Goal: Task Accomplishment & Management: Use online tool/utility

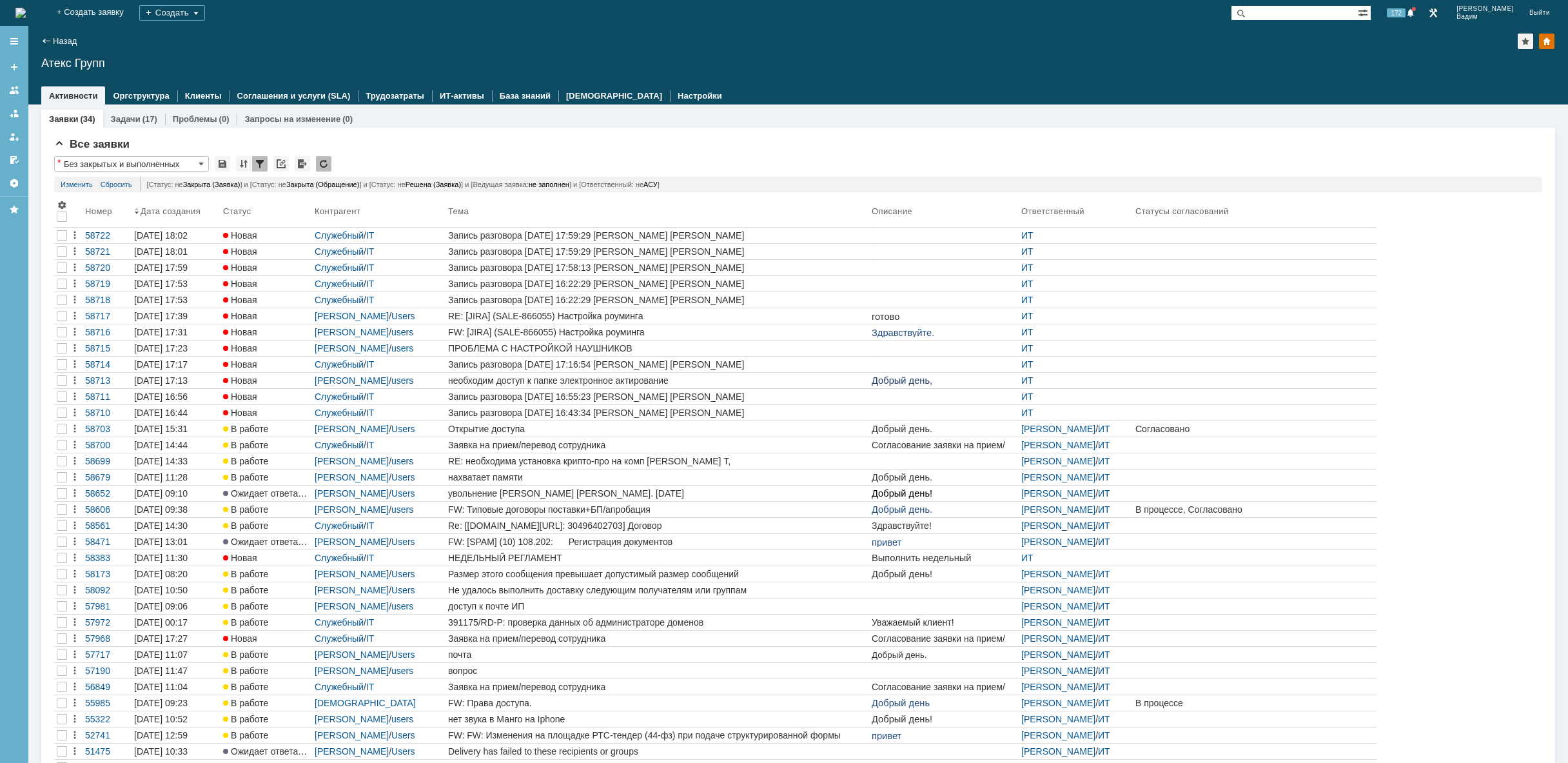
click at [26, 11] on img at bounding box center [20, 13] width 11 height 11
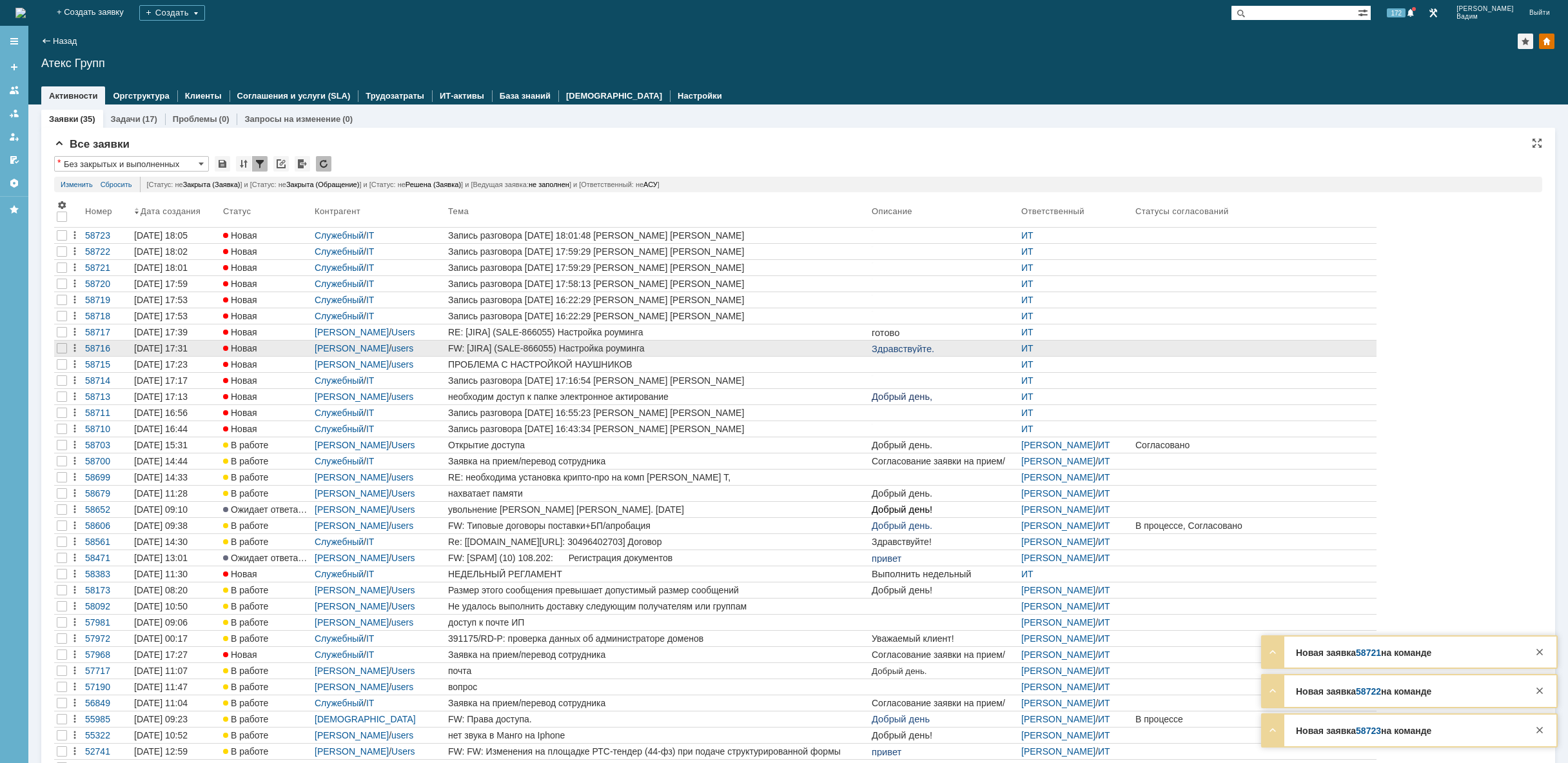
click at [732, 349] on div "FW: [JIRA] (SALE-866055) Настройка роуминга" at bounding box center [657, 348] width 419 height 11
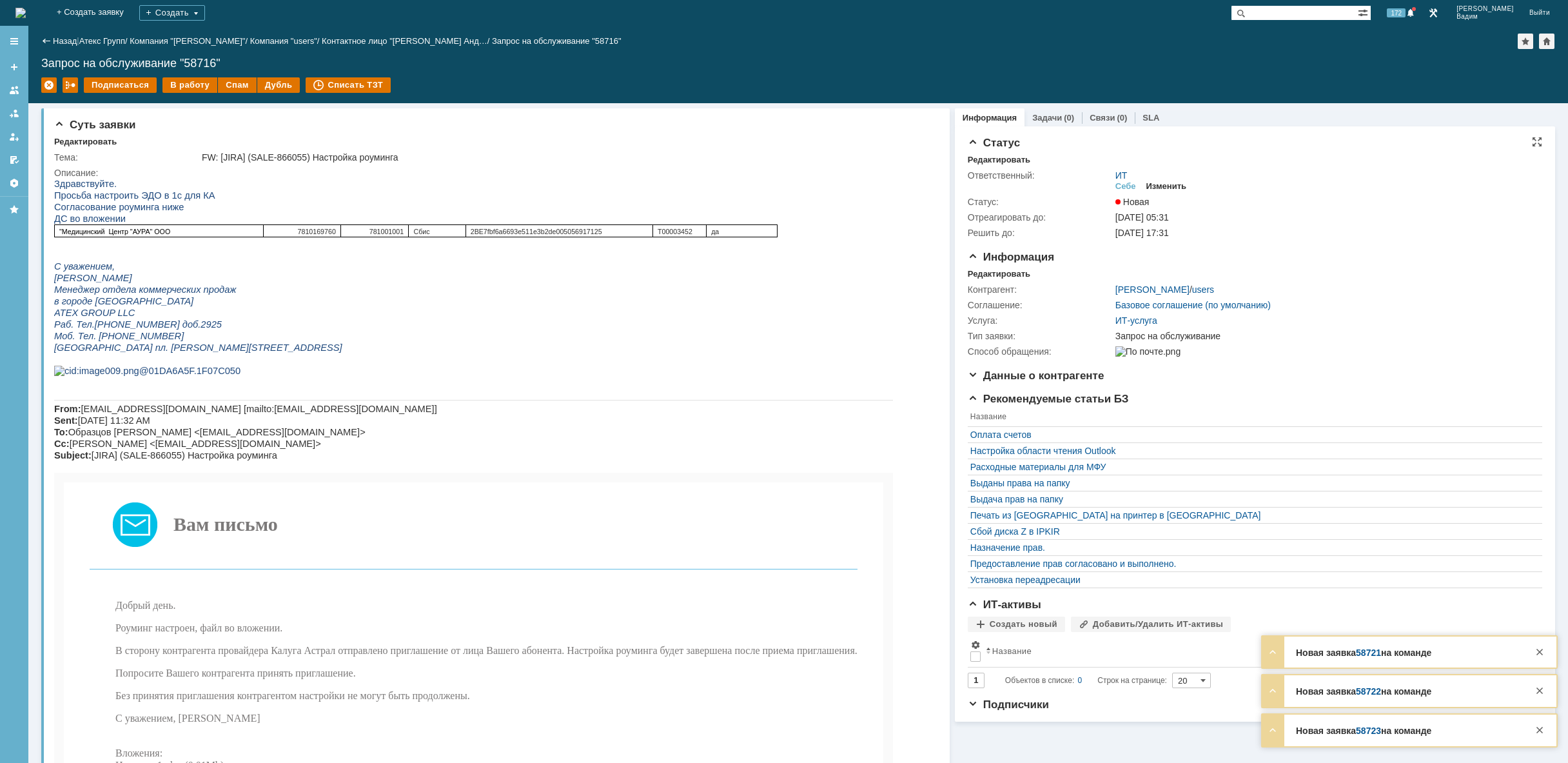
click at [1169, 188] on div "Изменить" at bounding box center [1167, 186] width 41 height 11
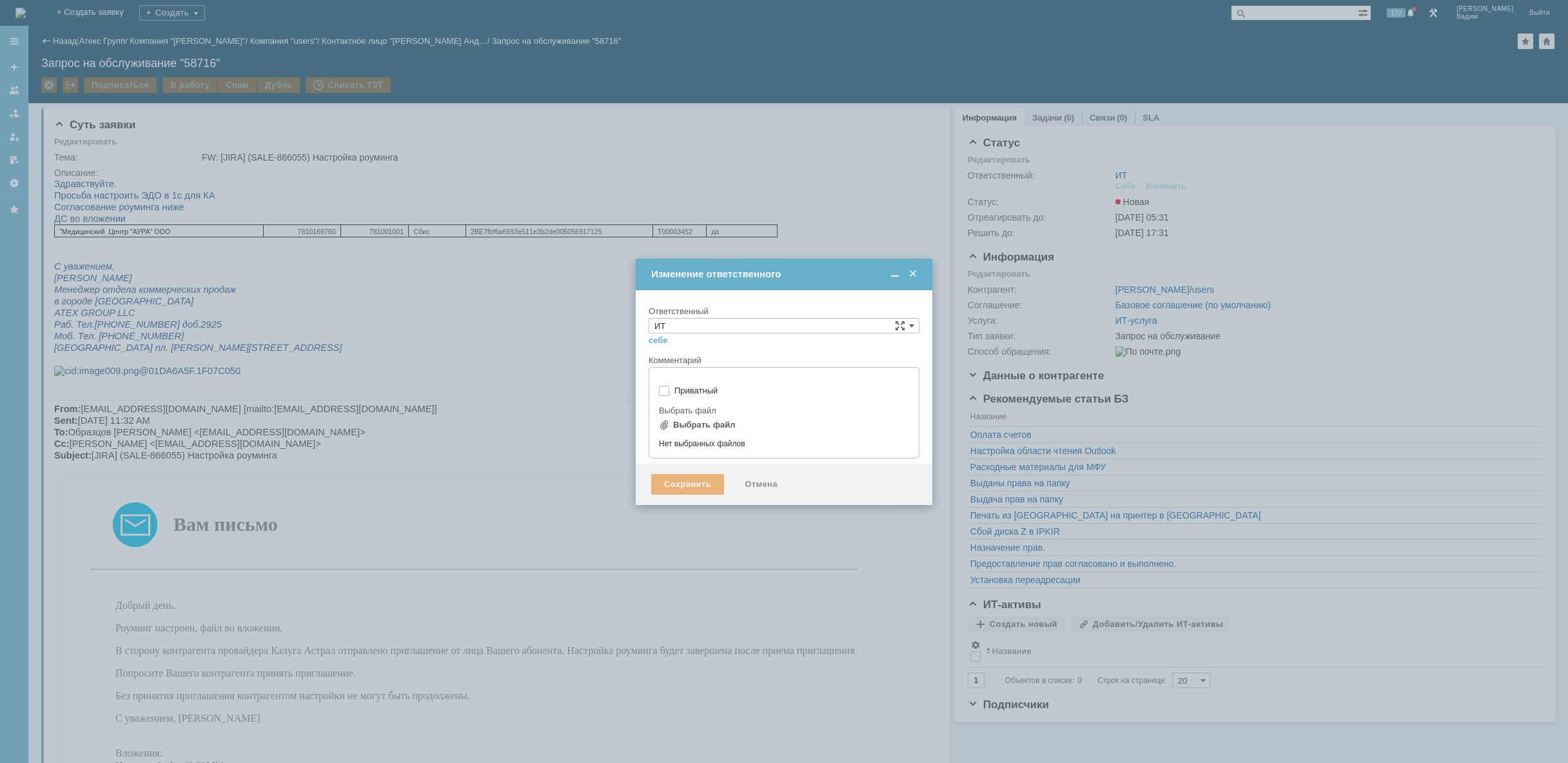
type input "[не указано]"
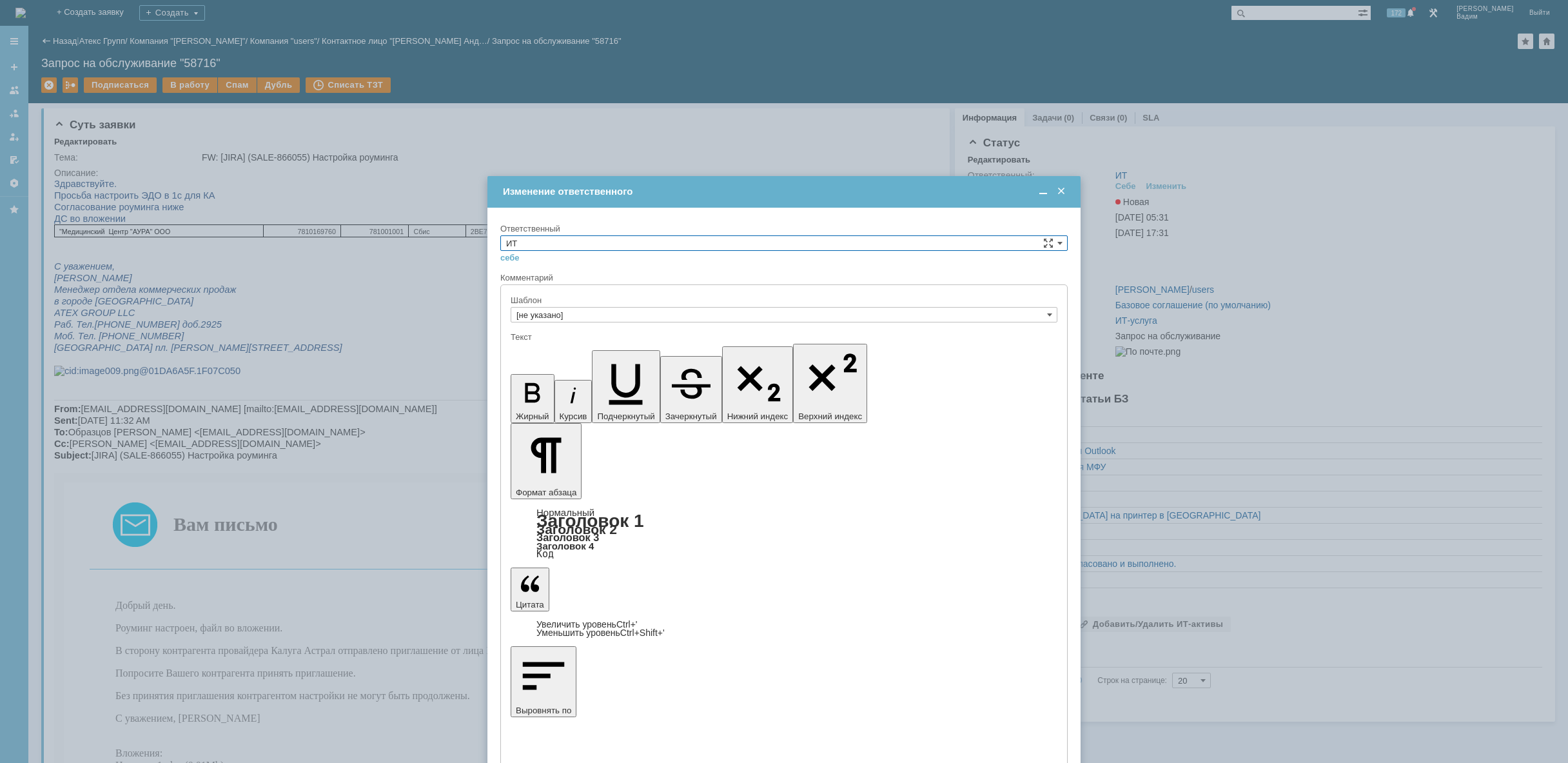
click at [794, 243] on input "ИТ" at bounding box center [784, 243] width 568 height 15
click at [664, 347] on span "АСУ" at bounding box center [784, 349] width 556 height 11
type input "АСУ"
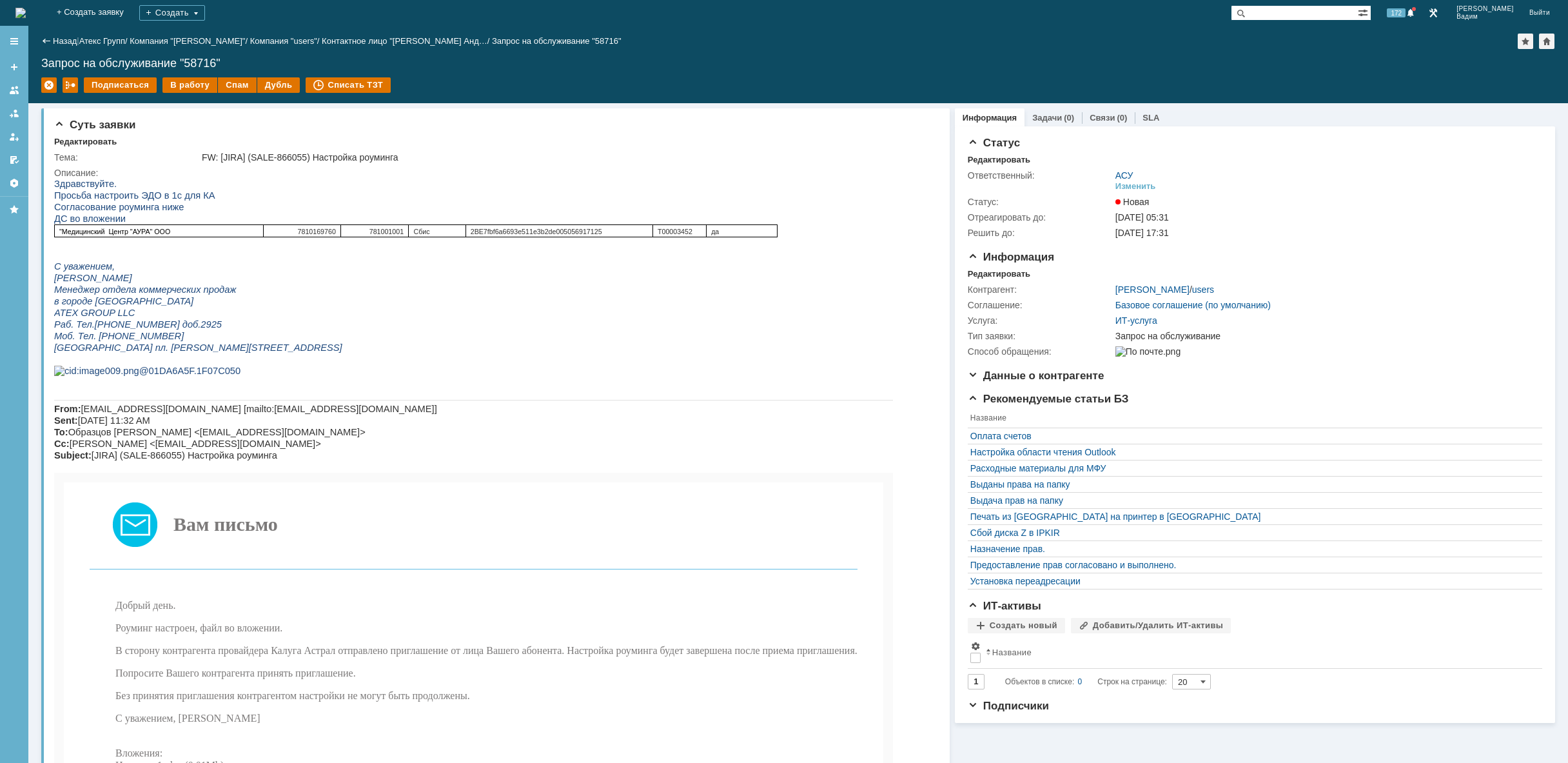
click at [26, 8] on img at bounding box center [20, 13] width 11 height 11
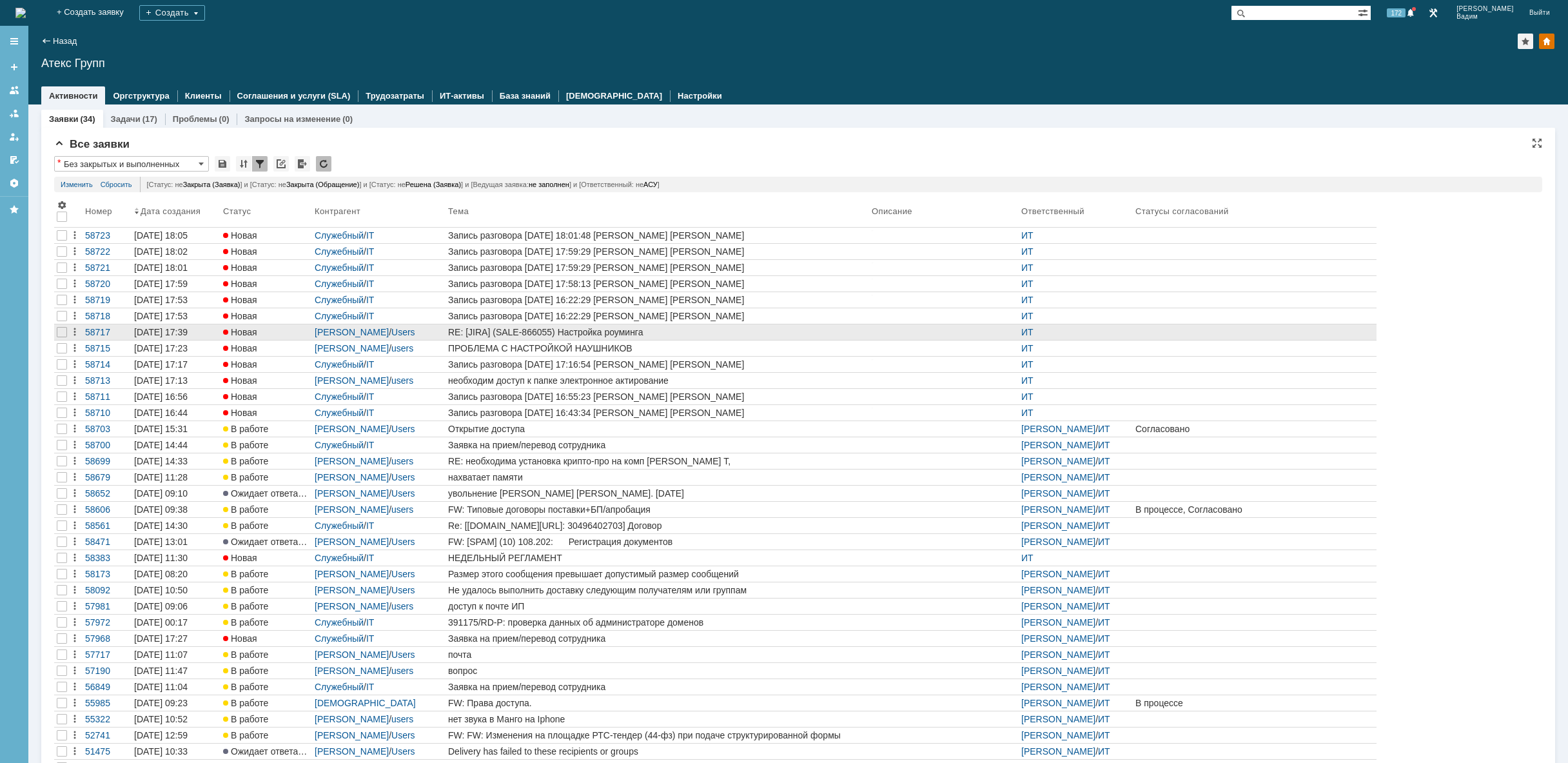
click at [764, 332] on div "RE: [JIRA] (SALE-866055) Настройка роуминга" at bounding box center [657, 332] width 419 height 11
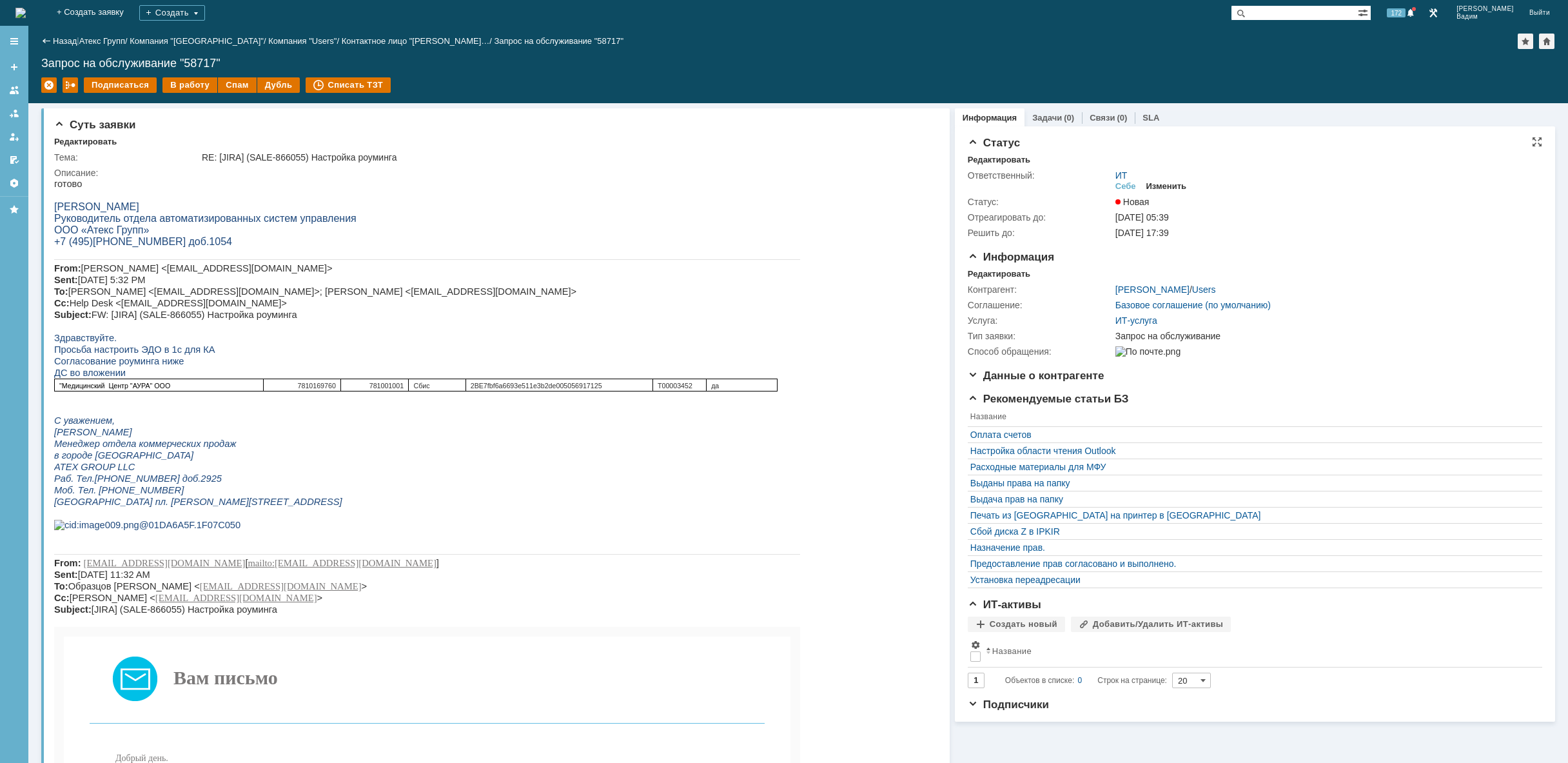
click at [1167, 181] on div "Изменить" at bounding box center [1167, 186] width 41 height 11
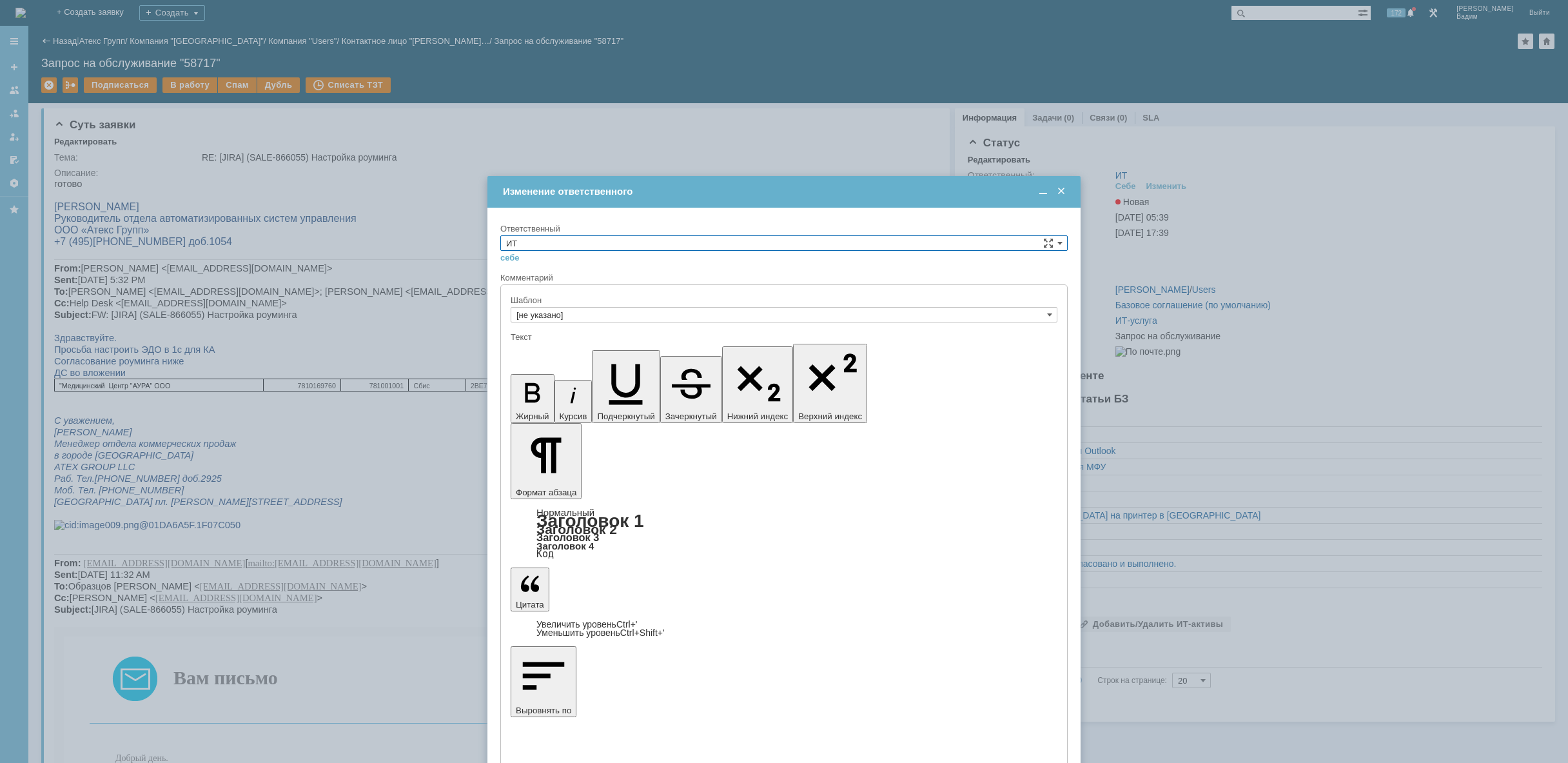
click at [1020, 246] on input "ИТ" at bounding box center [784, 243] width 568 height 15
click at [797, 353] on span "АСУ" at bounding box center [784, 349] width 556 height 11
type input "АСУ"
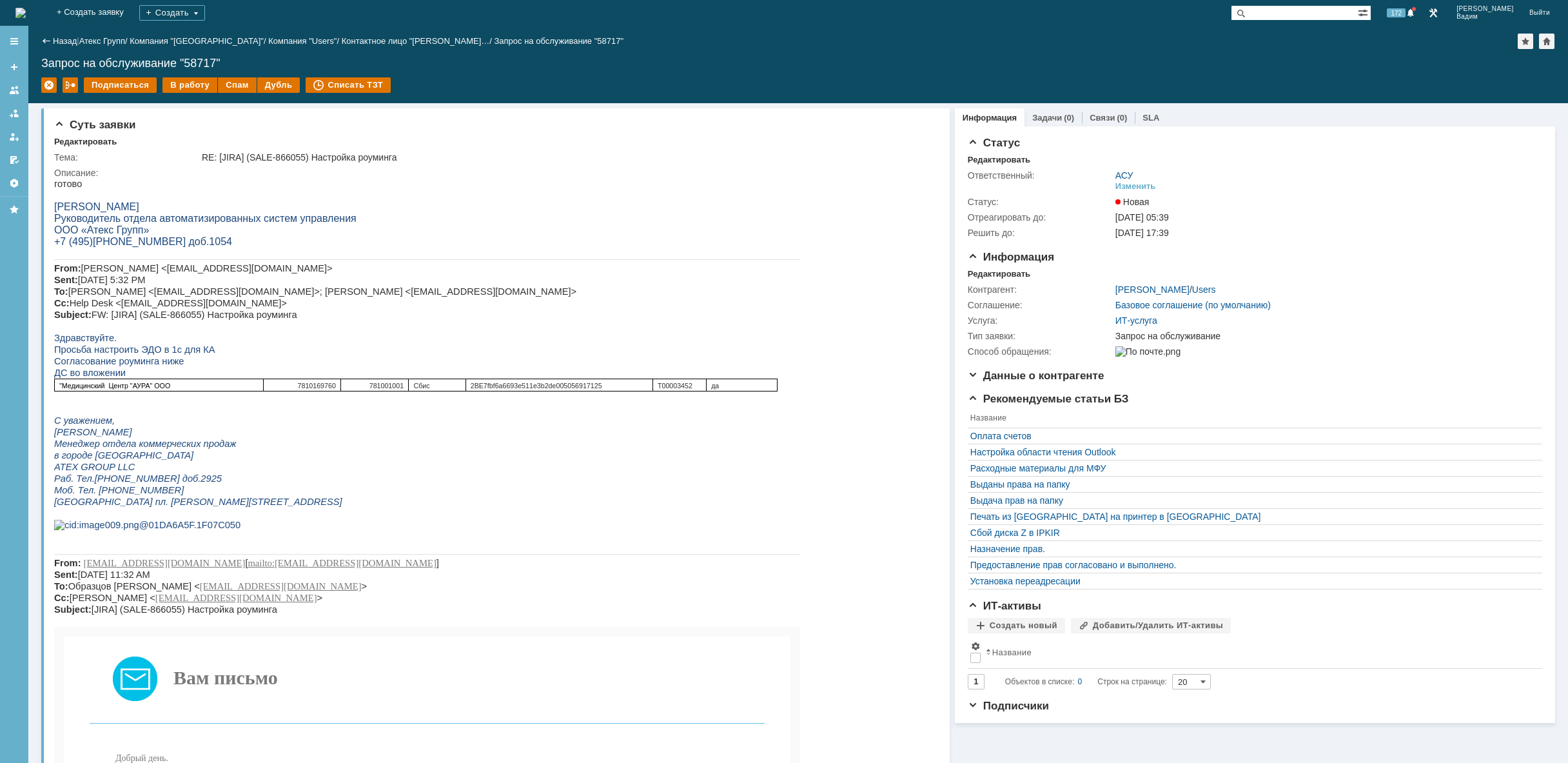
click at [26, 8] on img at bounding box center [20, 13] width 11 height 11
